Goal: Use online tool/utility: Utilize a website feature to perform a specific function

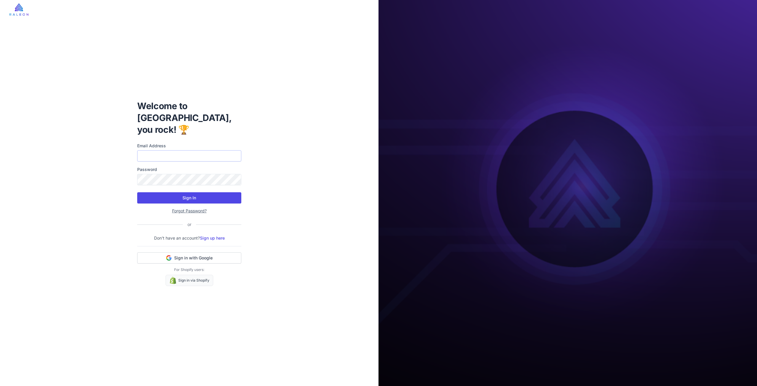
type input "**********"
click at [192, 197] on button "Sign In" at bounding box center [189, 197] width 104 height 11
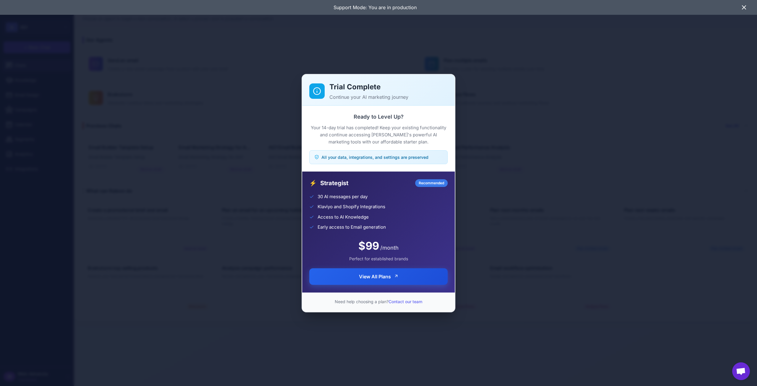
click at [381, 278] on span "View All Plans" at bounding box center [375, 276] width 32 height 7
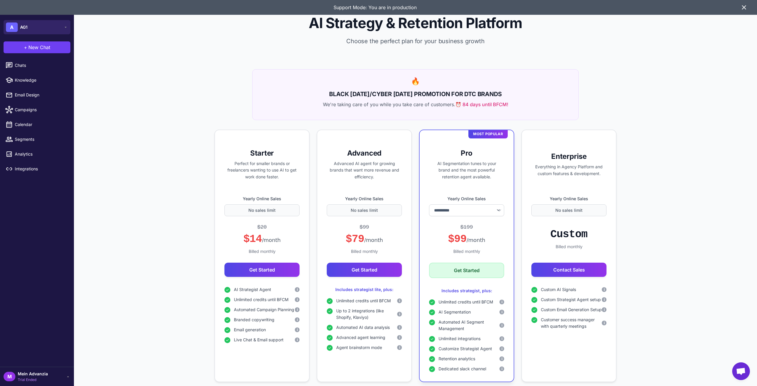
click at [45, 30] on button "A AG1" at bounding box center [37, 27] width 67 height 14
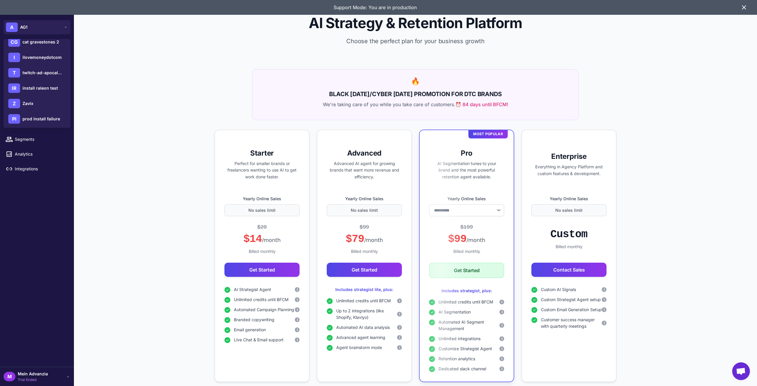
scroll to position [54, 0]
click at [23, 88] on span "Zavix" at bounding box center [27, 86] width 11 height 7
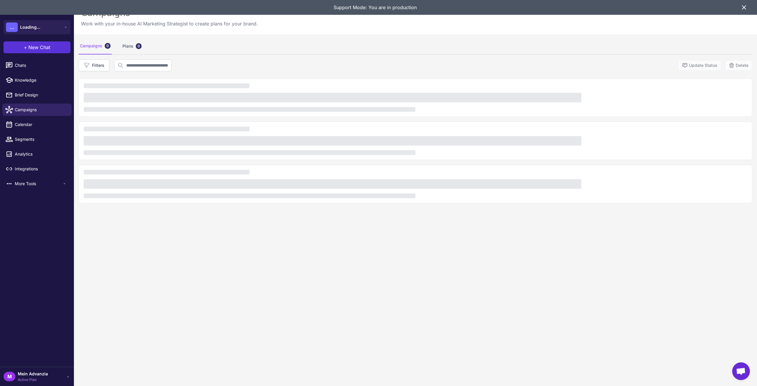
click at [26, 47] on span "+" at bounding box center [25, 47] width 3 height 7
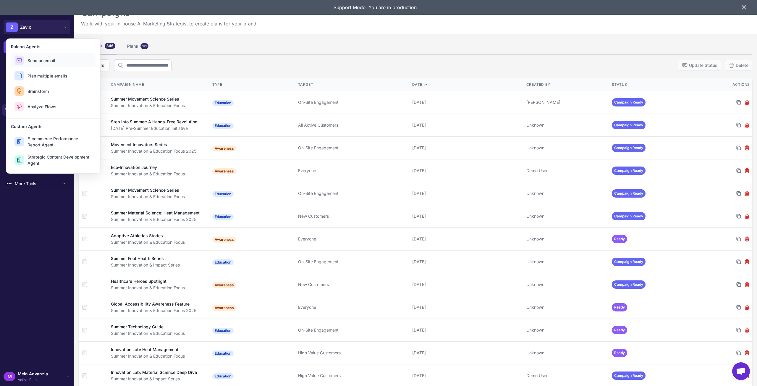
click at [44, 59] on span "Send an email" at bounding box center [41, 60] width 28 height 6
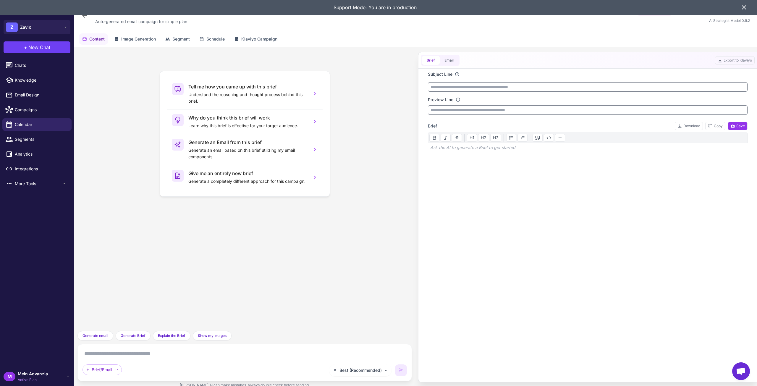
click at [742, 7] on icon at bounding box center [744, 8] width 4 height 4
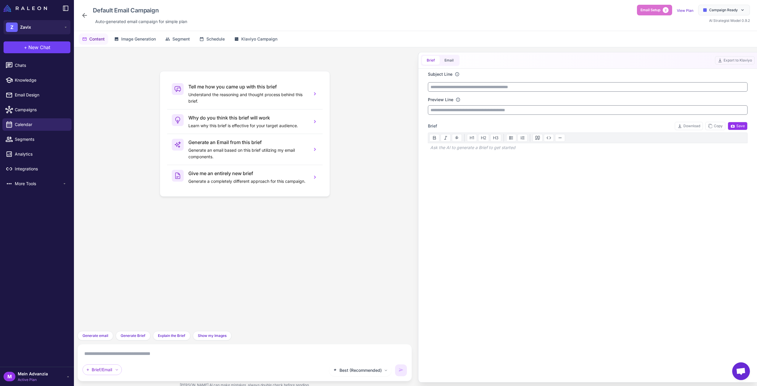
click at [127, 107] on div "Tell me how you came up with this brief Understand the reasoning and thought pr…" at bounding box center [244, 189] width 325 height 274
click at [385, 69] on div "Tell me how you came up with this brief Understand the reasoning and thought pr…" at bounding box center [244, 189] width 325 height 274
click at [130, 171] on div "Tell me how you came up with this brief Understand the reasoning and thought pr…" at bounding box center [244, 189] width 325 height 274
click at [35, 49] on span "New Chat" at bounding box center [39, 47] width 22 height 7
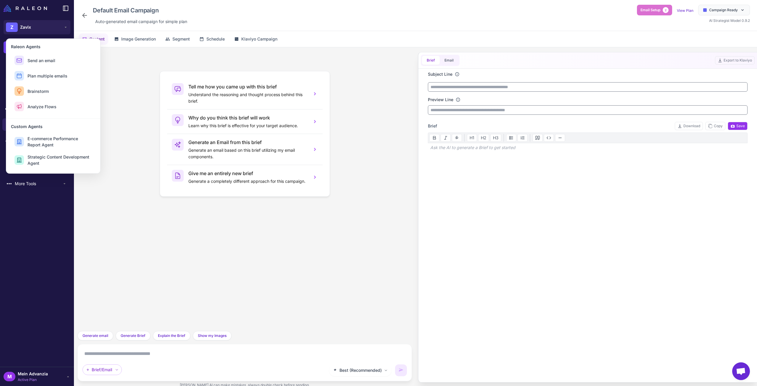
click at [124, 79] on div "Tell me how you came up with this brief Understand the reasoning and thought pr…" at bounding box center [244, 189] width 325 height 274
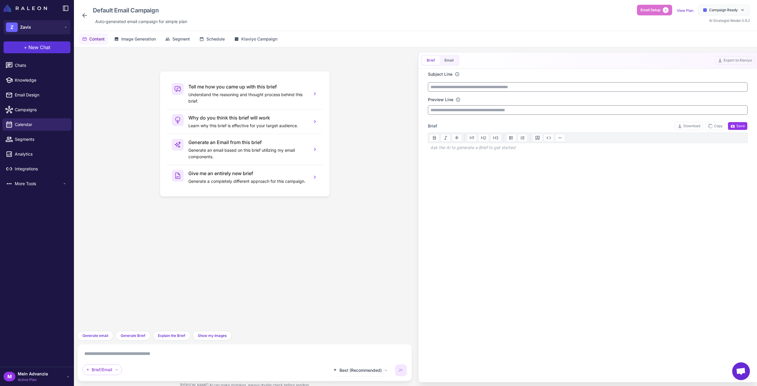
click at [30, 52] on button "+ New Chat" at bounding box center [37, 47] width 67 height 12
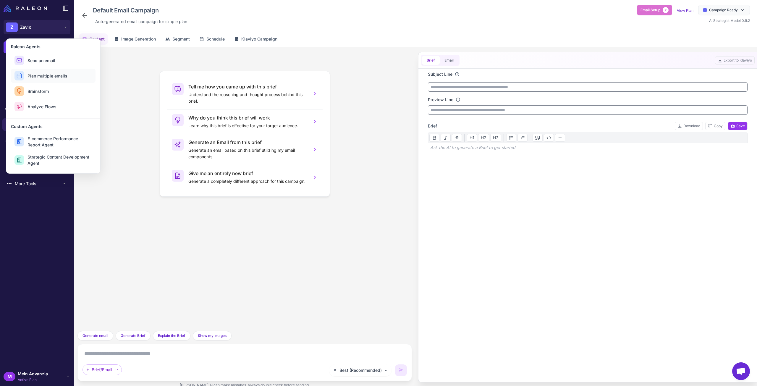
click at [46, 79] on span "Plan multiple emails" at bounding box center [47, 76] width 40 height 6
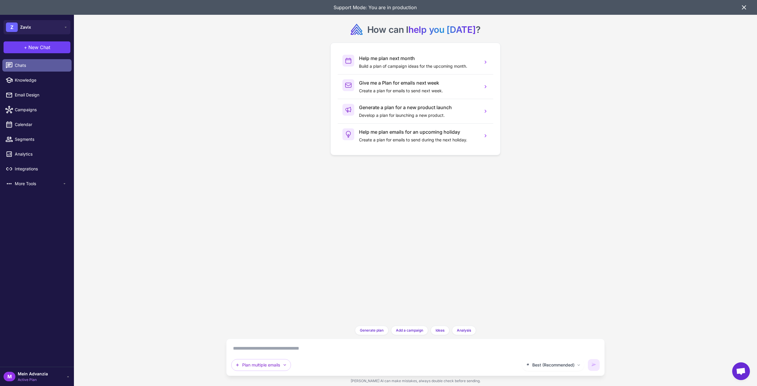
click at [30, 61] on link "Chats" at bounding box center [36, 65] width 69 height 12
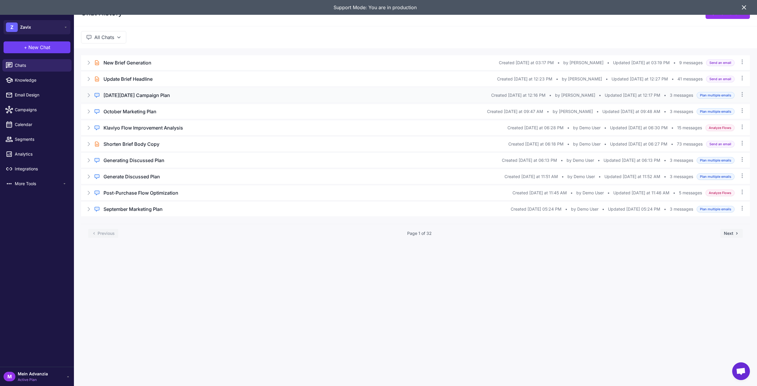
click at [132, 94] on h3 "Black Friday Campaign Plan" at bounding box center [136, 95] width 67 height 7
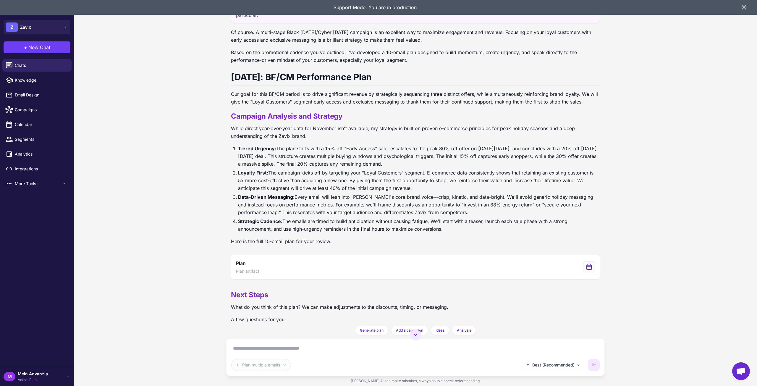
scroll to position [91, 0]
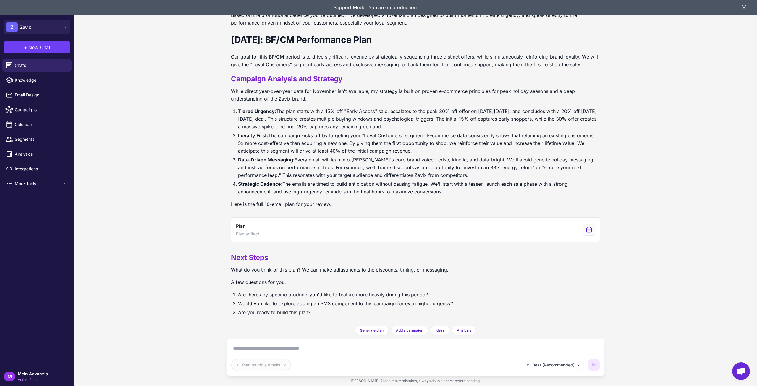
click at [647, 62] on div "email Processing Klaviyo data... Black Friday Campaign Plan Yesterday I need 10…" at bounding box center [415, 193] width 683 height 386
click at [47, 45] on span "New Chat" at bounding box center [39, 47] width 22 height 7
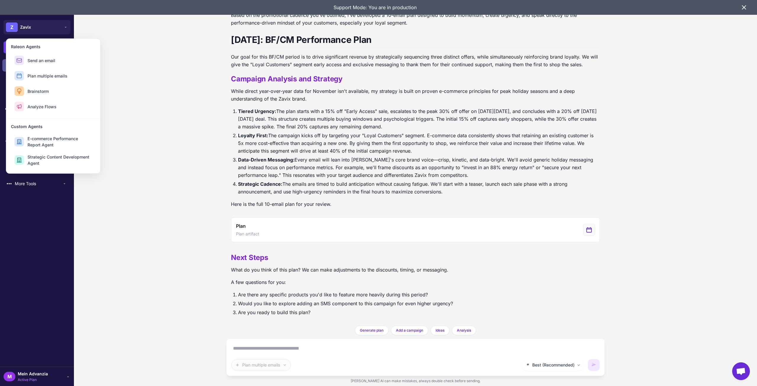
click at [61, 59] on button "Send an email" at bounding box center [53, 60] width 85 height 14
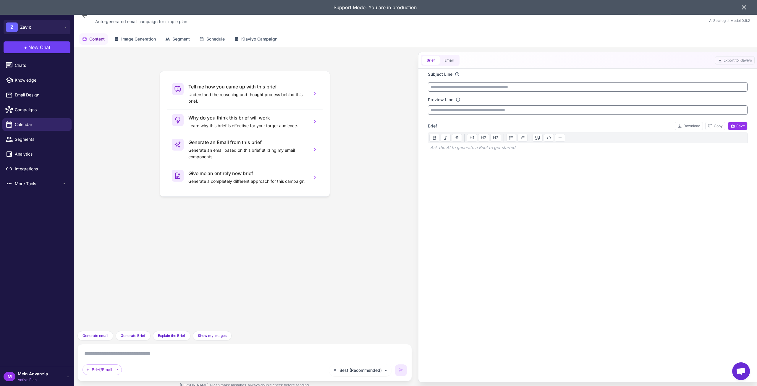
click at [743, 6] on icon at bounding box center [743, 7] width 7 height 7
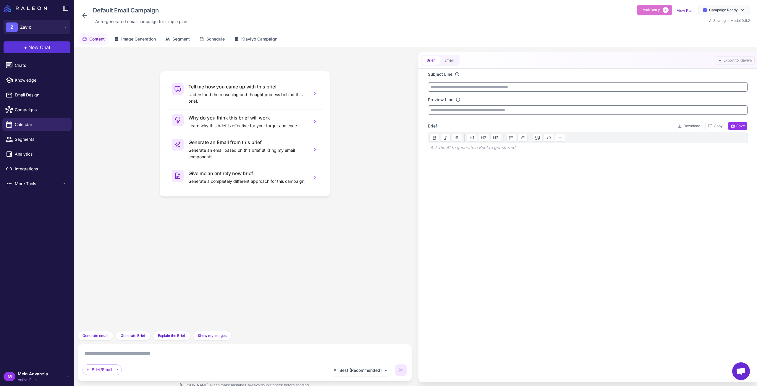
click at [41, 48] on span "New Chat" at bounding box center [39, 47] width 22 height 7
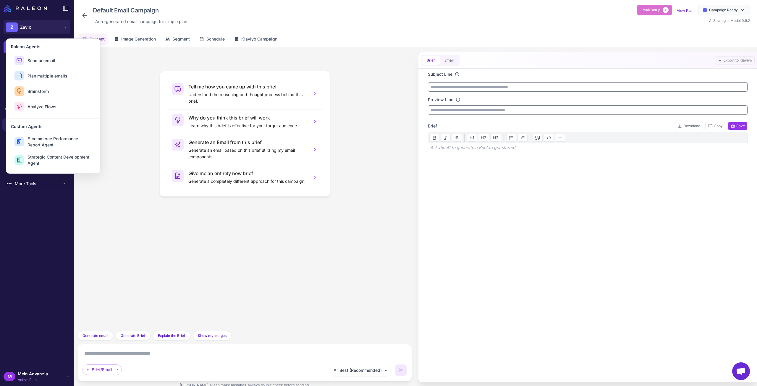
click at [121, 76] on div "Tell me how you came up with this brief Understand the reasoning and thought pr…" at bounding box center [244, 189] width 325 height 274
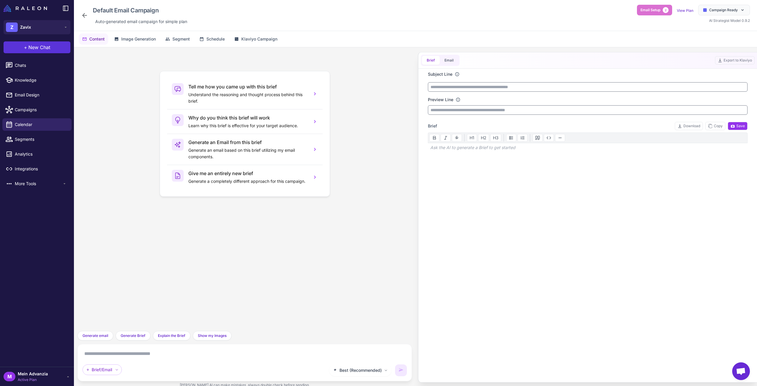
click at [46, 46] on span "New Chat" at bounding box center [39, 47] width 22 height 7
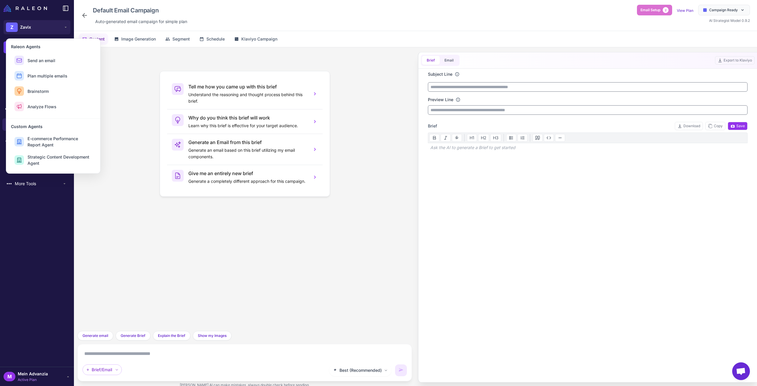
click at [111, 82] on div "Tell me how you came up with this brief Understand the reasoning and thought pr…" at bounding box center [244, 189] width 325 height 274
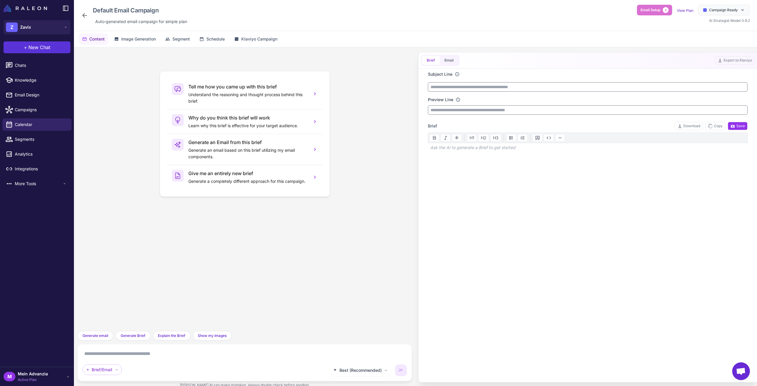
click at [43, 48] on span "New Chat" at bounding box center [39, 47] width 22 height 7
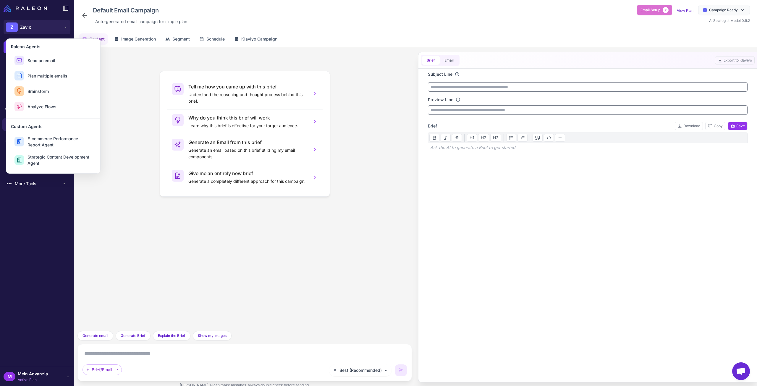
click at [121, 361] on div "Best (Recommended) Brief/Email" at bounding box center [244, 362] width 324 height 27
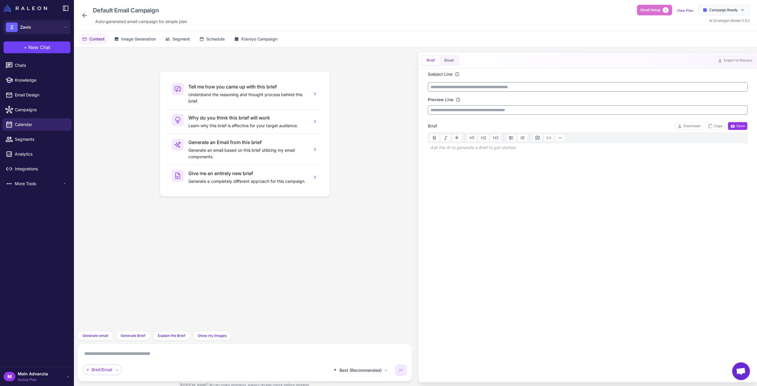
click at [126, 353] on textarea at bounding box center [244, 353] width 324 height 9
click at [112, 353] on textarea at bounding box center [244, 353] width 324 height 9
click at [82, 19] on icon at bounding box center [84, 15] width 7 height 7
